Goal: Task Accomplishment & Management: Manage account settings

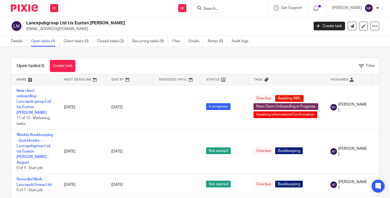
scroll to position [16, 0]
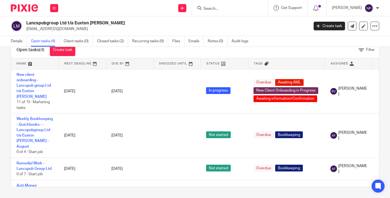
click at [54, 6] on icon at bounding box center [54, 7] width 3 height 3
click at [51, 25] on link "Work" at bounding box center [51, 25] width 9 height 4
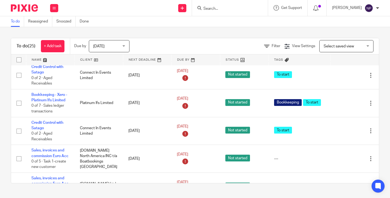
scroll to position [325, 0]
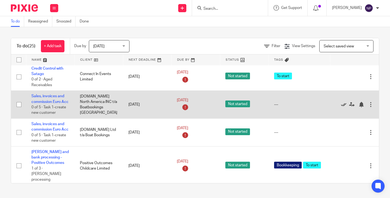
click at [341, 107] on icon at bounding box center [343, 104] width 5 height 5
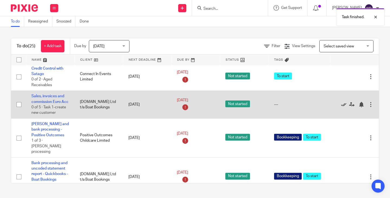
click at [341, 107] on icon at bounding box center [343, 104] width 5 height 5
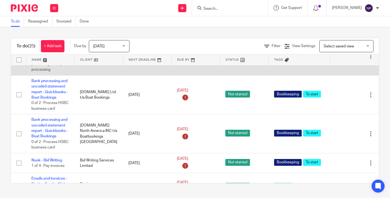
scroll to position [433, 0]
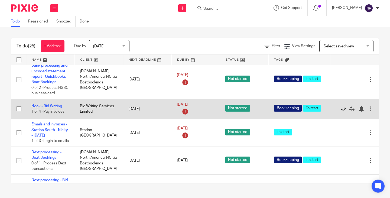
click at [341, 112] on icon at bounding box center [343, 108] width 5 height 5
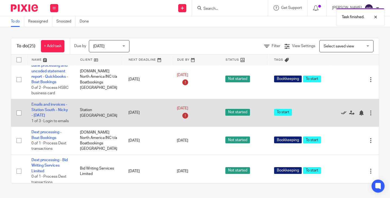
click at [341, 116] on icon at bounding box center [343, 112] width 5 height 5
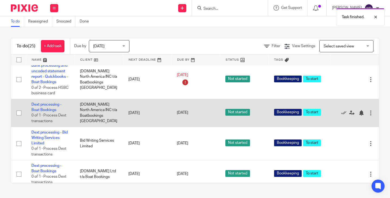
scroll to position [487, 0]
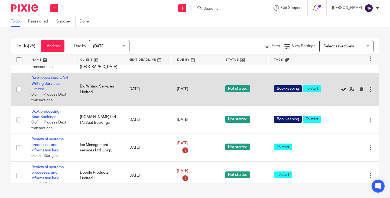
click at [341, 92] on icon at bounding box center [343, 89] width 5 height 5
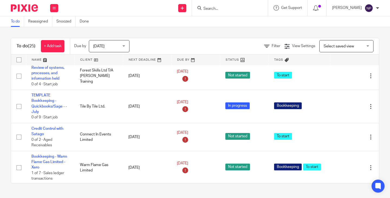
scroll to position [64, 0]
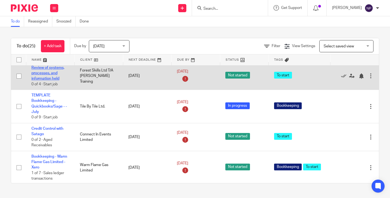
click at [48, 73] on link "Review of systems, processes, and information held" at bounding box center [47, 73] width 33 height 15
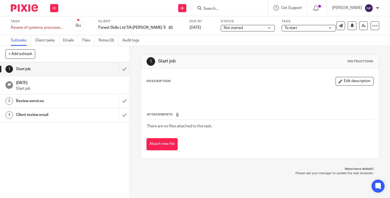
click at [47, 84] on h1 "[DATE]" at bounding box center [70, 82] width 108 height 7
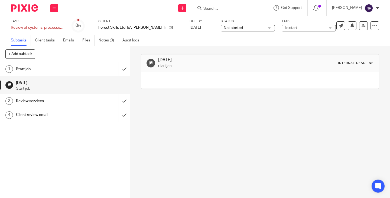
click at [46, 103] on h1 "Review services" at bounding box center [48, 101] width 65 height 8
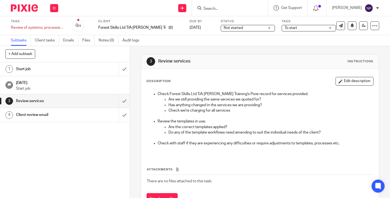
click at [231, 6] on input "Search" at bounding box center [227, 8] width 49 height 5
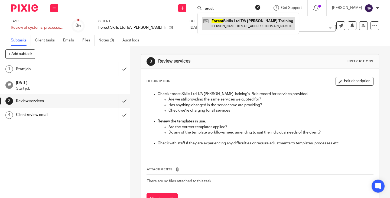
type input "forest"
click at [249, 24] on link at bounding box center [248, 23] width 93 height 12
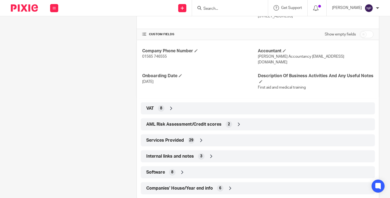
scroll to position [194, 0]
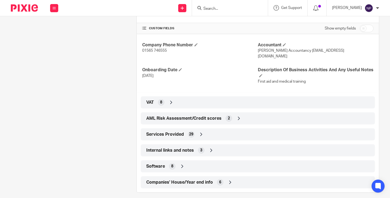
click at [225, 146] on div "Internal links and notes 3" at bounding box center [258, 150] width 226 height 9
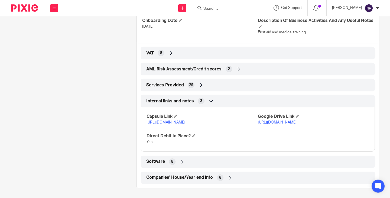
scroll to position [244, 0]
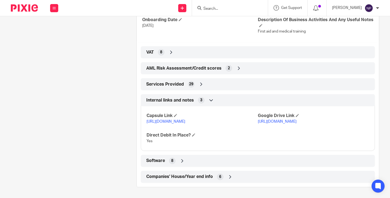
click at [284, 122] on link "[URL][DOMAIN_NAME]" at bounding box center [277, 122] width 39 height 4
click at [209, 162] on div "Software 8" at bounding box center [258, 160] width 226 height 9
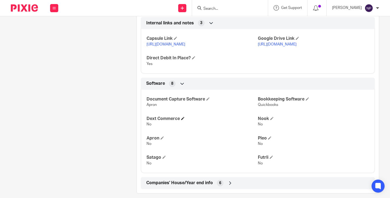
scroll to position [327, 0]
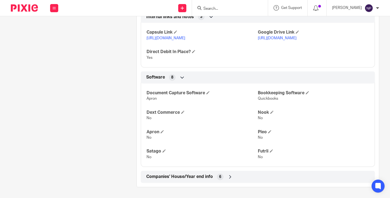
click at [244, 178] on div "Companies' House/Year end info 6" at bounding box center [258, 176] width 226 height 9
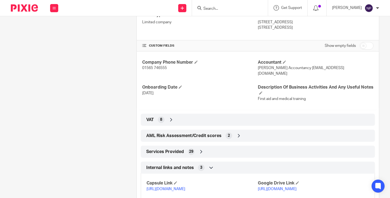
scroll to position [175, 0]
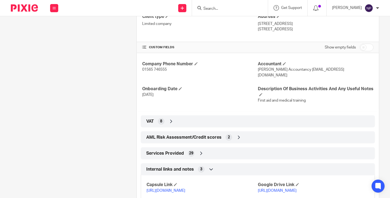
click at [216, 149] on div "Services Provided 29" at bounding box center [258, 153] width 226 height 9
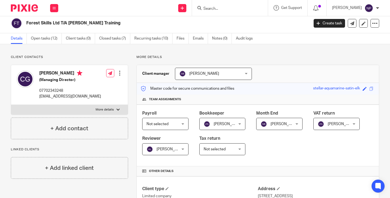
scroll to position [0, 0]
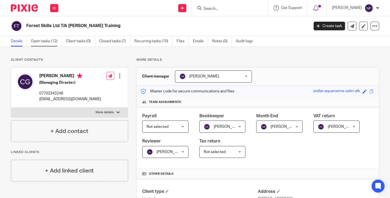
click at [42, 40] on link "Open tasks (12)" at bounding box center [46, 41] width 31 height 11
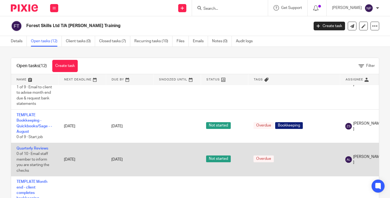
scroll to position [379, 0]
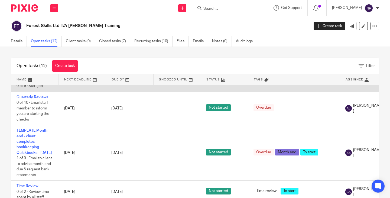
click at [27, 82] on link "TEMPLATE Bookkeeping - Quickbooks/Sage - - August" at bounding box center [34, 72] width 35 height 20
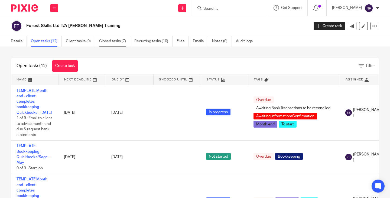
click at [118, 41] on link "Closed tasks (7)" at bounding box center [114, 41] width 31 height 11
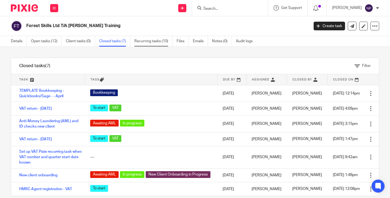
click at [155, 42] on link "Recurring tasks (10)" at bounding box center [153, 41] width 38 height 11
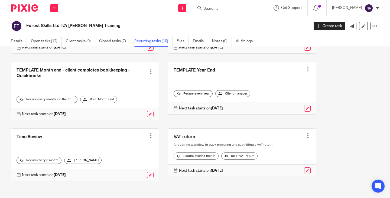
scroll to position [205, 0]
